Goal: Task Accomplishment & Management: Complete application form

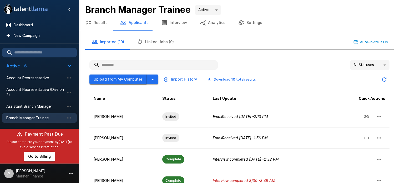
click at [133, 78] on button "Upload from My Computer" at bounding box center [118, 80] width 57 height 10
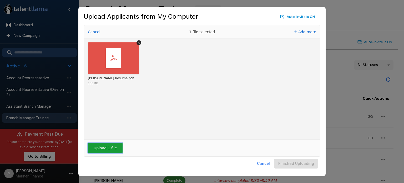
click at [110, 149] on button "Upload 1 file" at bounding box center [105, 148] width 35 height 11
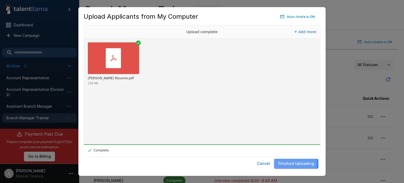
click at [297, 163] on button "Finished Uploading" at bounding box center [296, 164] width 44 height 10
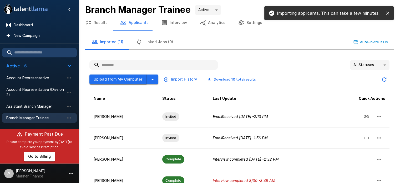
click at [124, 77] on button "Upload from My Computer" at bounding box center [118, 80] width 57 height 10
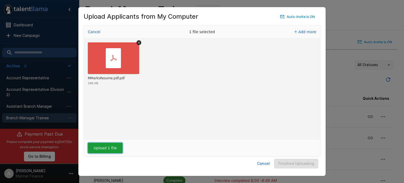
click at [102, 147] on button "Upload 1 file" at bounding box center [105, 148] width 35 height 11
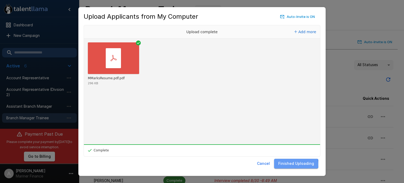
click at [298, 164] on button "Finished Uploading" at bounding box center [296, 164] width 44 height 10
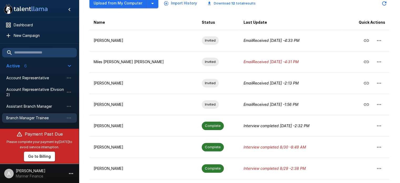
scroll to position [77, 0]
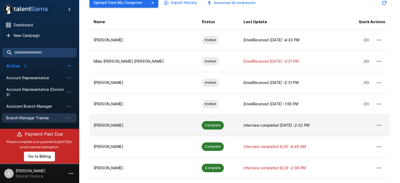
click at [113, 126] on p "[PERSON_NAME]" at bounding box center [144, 125] width 100 height 5
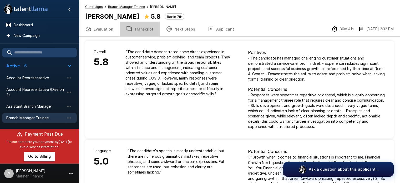
click at [146, 31] on button "Transcript" at bounding box center [140, 29] width 40 height 15
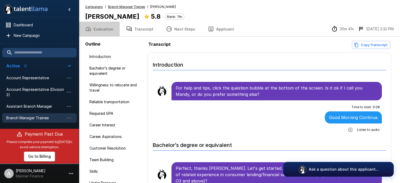
click at [108, 29] on button "Evaluation" at bounding box center [99, 29] width 41 height 15
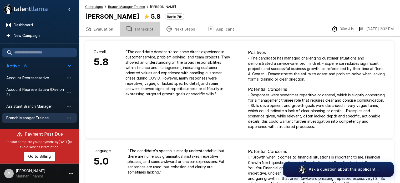
click at [147, 29] on button "Transcript" at bounding box center [140, 29] width 40 height 15
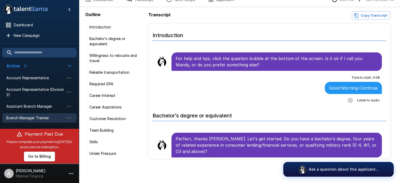
scroll to position [30, 0]
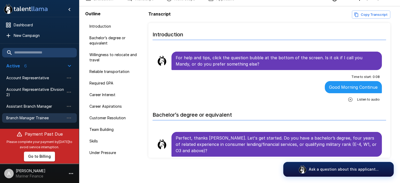
click at [397, 163] on div "Outline Introduction Bachelor’s degree or equivalent Willingness to relocate an…" at bounding box center [239, 94] width 321 height 177
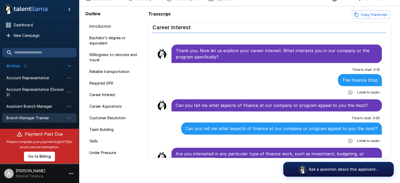
scroll to position [399, 0]
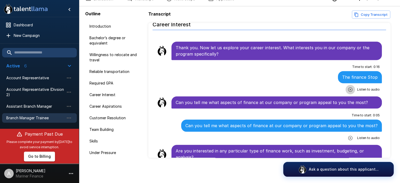
click at [348, 87] on icon "button" at bounding box center [350, 89] width 5 height 5
click at [348, 136] on icon "button" at bounding box center [350, 138] width 4 height 4
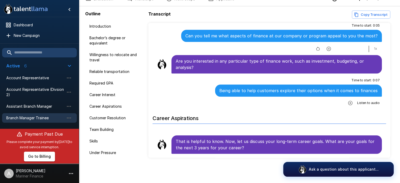
scroll to position [507, 0]
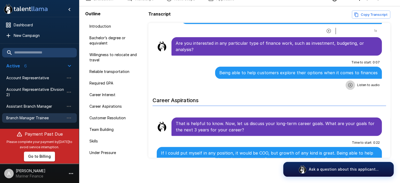
click at [348, 83] on icon "button" at bounding box center [350, 85] width 4 height 4
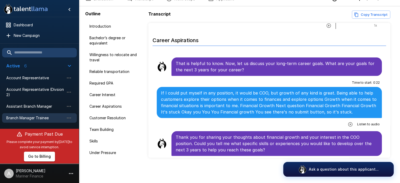
scroll to position [581, 0]
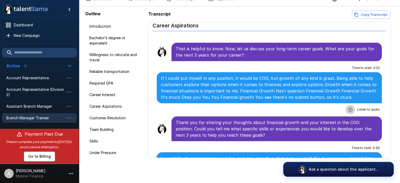
click at [348, 107] on icon "button" at bounding box center [350, 109] width 4 height 4
click at [349, 107] on div at bounding box center [353, 110] width 34 height 7
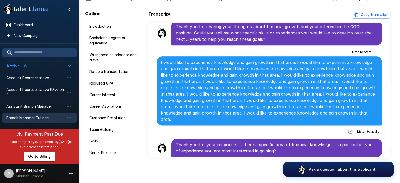
scroll to position [680, 0]
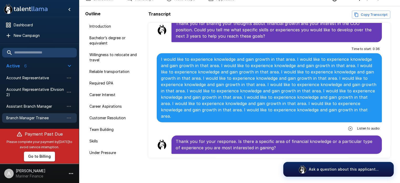
click at [348, 126] on icon "button" at bounding box center [350, 128] width 4 height 4
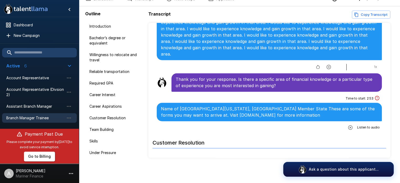
scroll to position [752, 0]
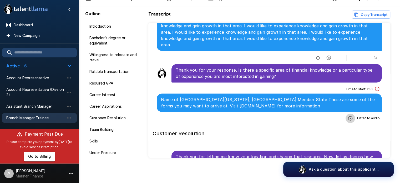
click at [348, 116] on icon "button" at bounding box center [350, 118] width 5 height 5
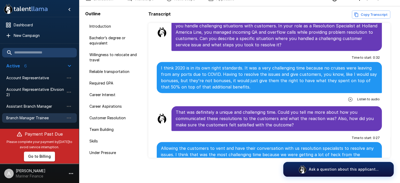
scroll to position [868, 0]
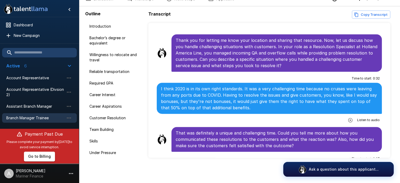
click at [348, 117] on icon "button" at bounding box center [350, 119] width 5 height 5
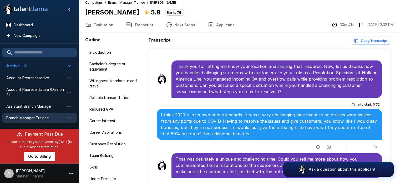
scroll to position [0, 0]
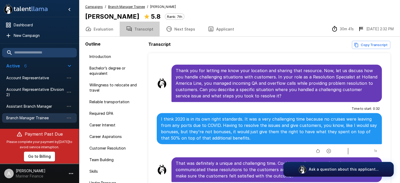
click at [143, 27] on button "Transcript" at bounding box center [140, 29] width 40 height 15
click at [326, 148] on icon "button" at bounding box center [328, 150] width 5 height 5
